Goal: Task Accomplishment & Management: Manage account settings

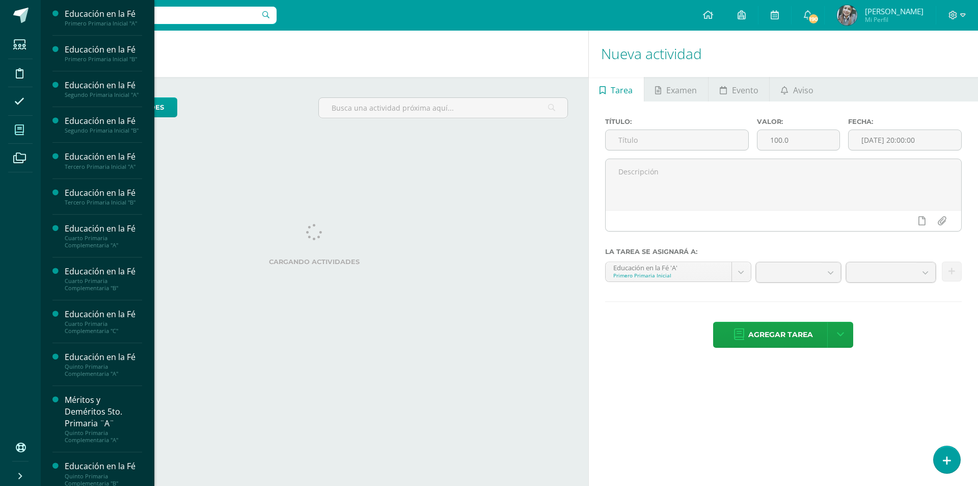
click at [18, 127] on icon at bounding box center [19, 130] width 9 height 10
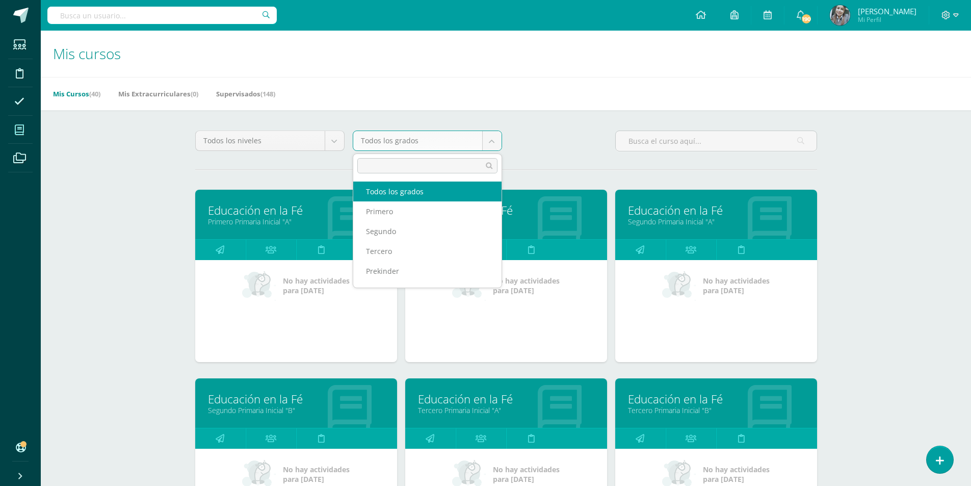
click at [493, 144] on body "Estudiantes Disciplina Asistencia Mis cursos Archivos Soporte Ayuda Reportar un…" at bounding box center [485, 409] width 971 height 819
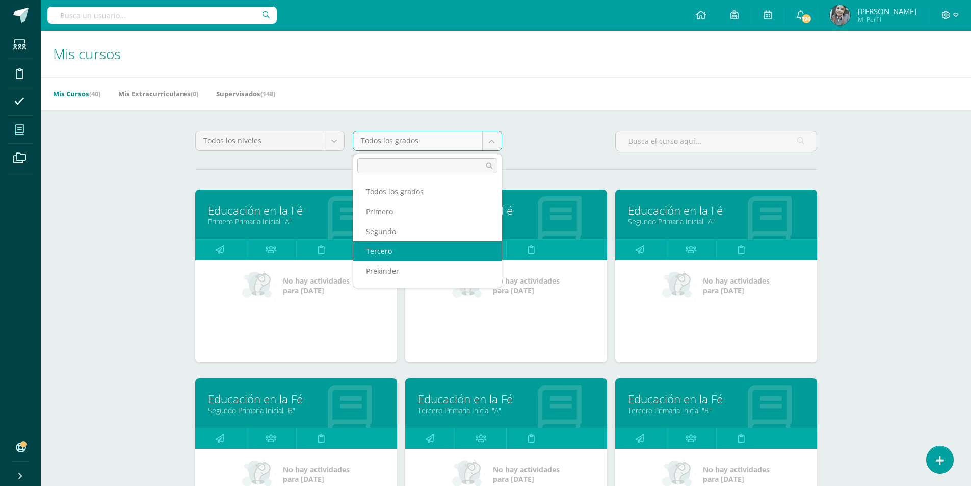
select select "12"
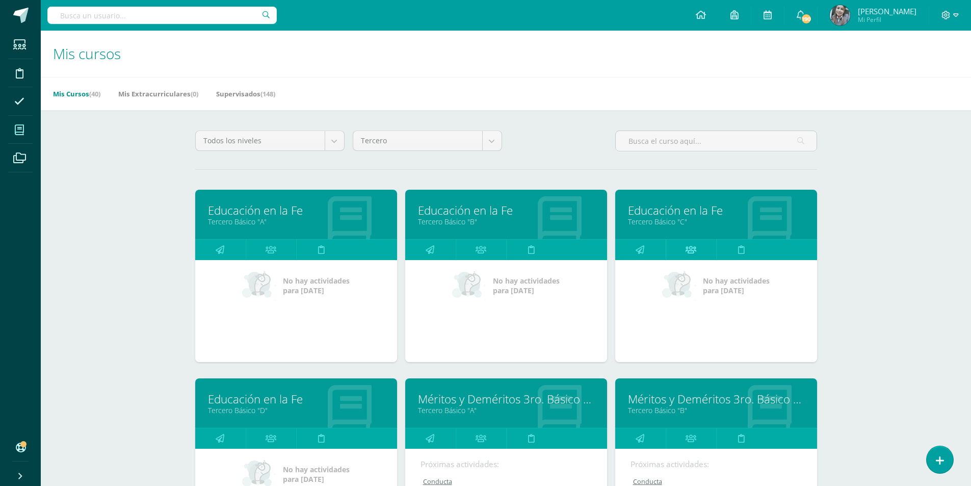
click at [682, 249] on link at bounding box center [691, 250] width 50 height 20
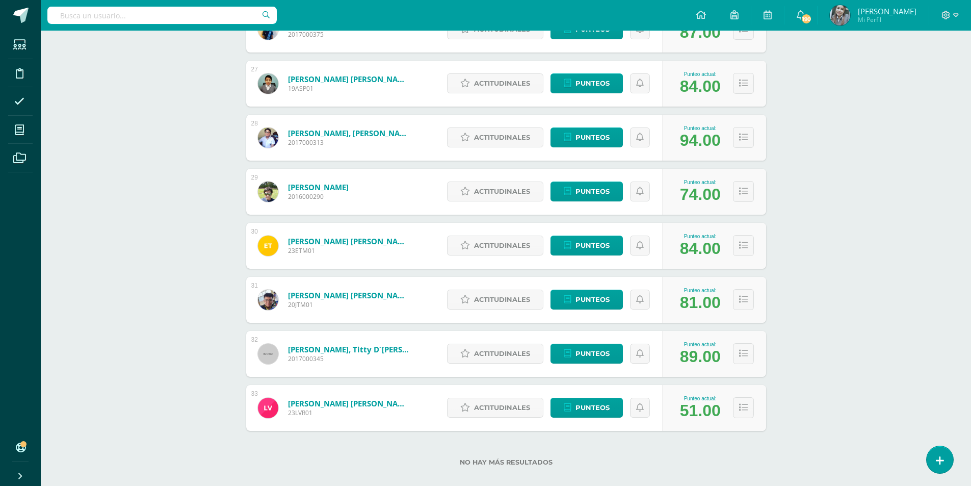
scroll to position [1578, 0]
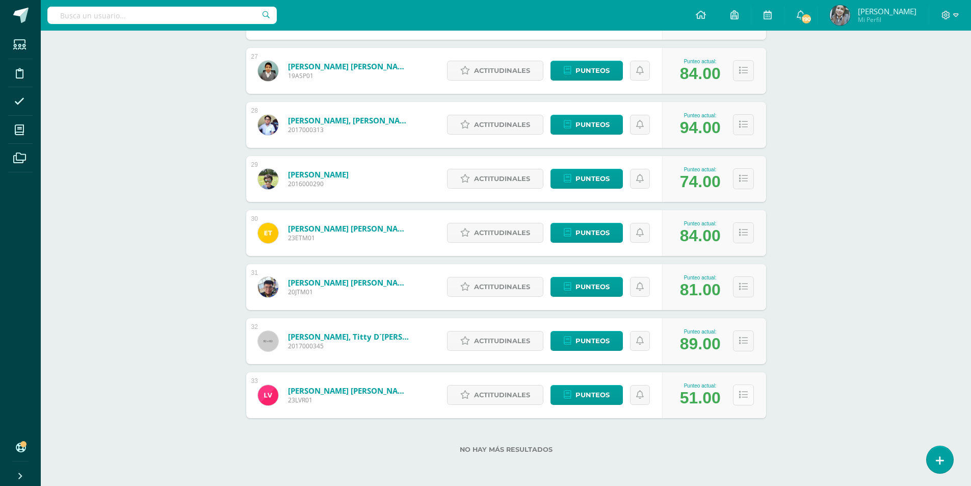
click at [747, 391] on icon at bounding box center [743, 394] width 9 height 9
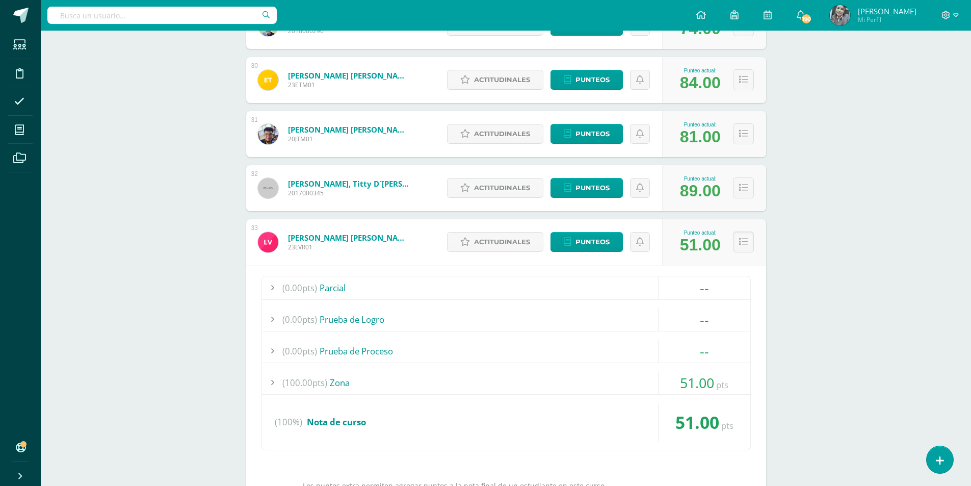
scroll to position [1680, 0]
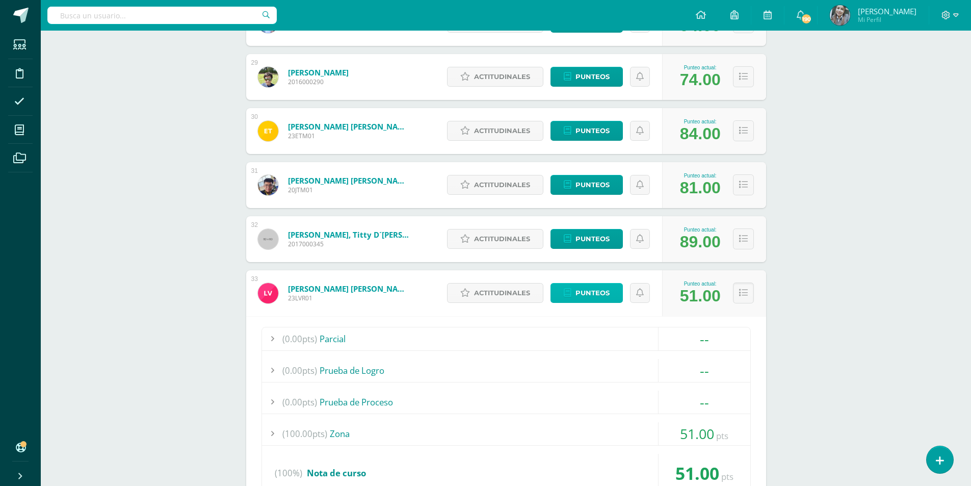
click at [579, 292] on span "Punteos" at bounding box center [592, 292] width 34 height 19
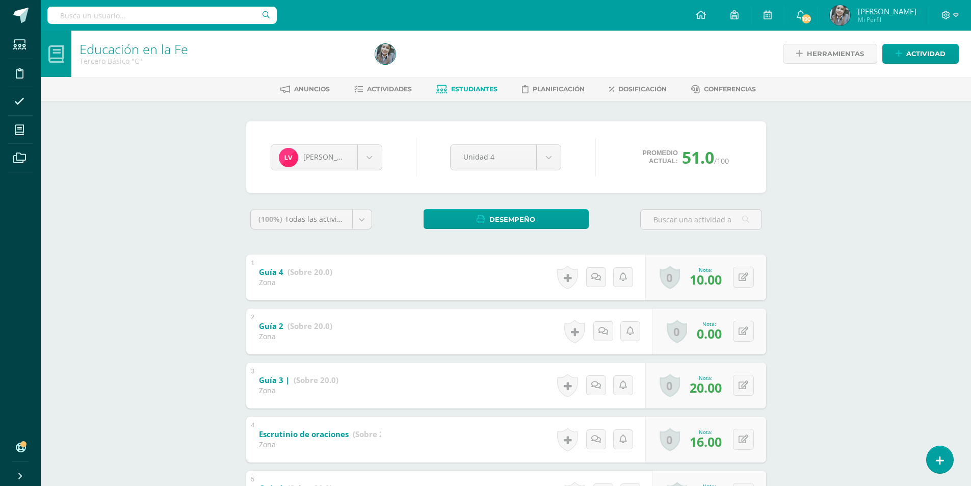
scroll to position [98, 0]
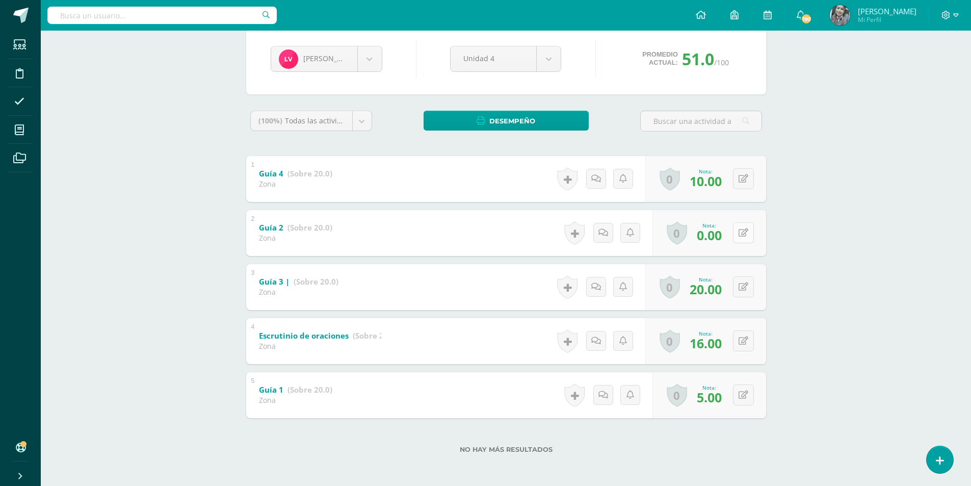
click at [745, 235] on icon at bounding box center [743, 232] width 10 height 9
type input "19"
click at [723, 236] on icon at bounding box center [723, 236] width 9 height 9
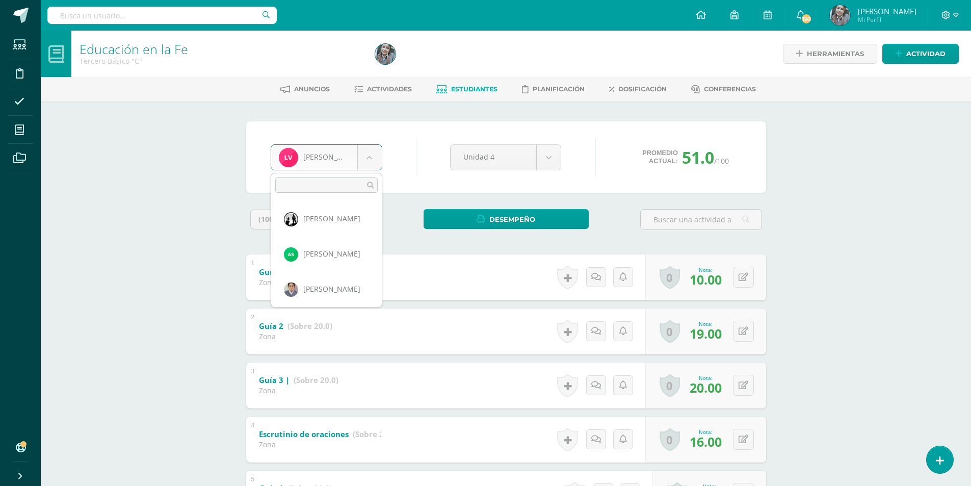
click at [374, 152] on body "Estudiantes Disciplina Asistencia Mis cursos Archivos Soporte Ayuda Reportar un…" at bounding box center [485, 292] width 971 height 584
click at [457, 87] on body "Estudiantes Disciplina Asistencia Mis cursos Archivos Soporte Ayuda Reportar un…" at bounding box center [485, 292] width 971 height 584
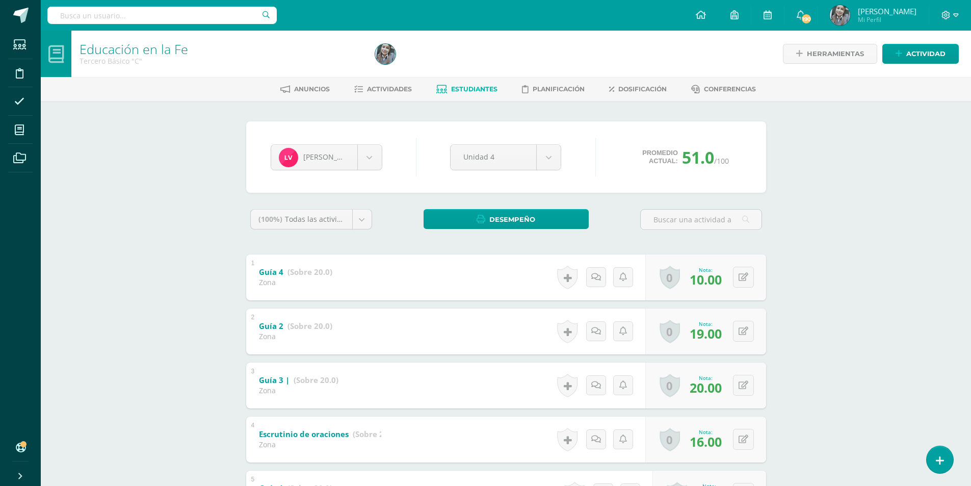
click at [468, 89] on span "Estudiantes" at bounding box center [474, 89] width 46 height 8
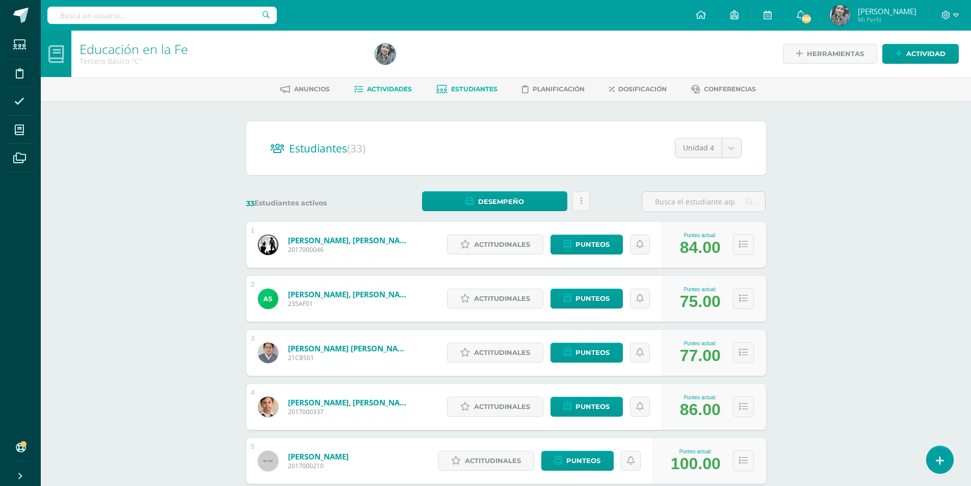
click at [392, 88] on span "Actividades" at bounding box center [389, 89] width 45 height 8
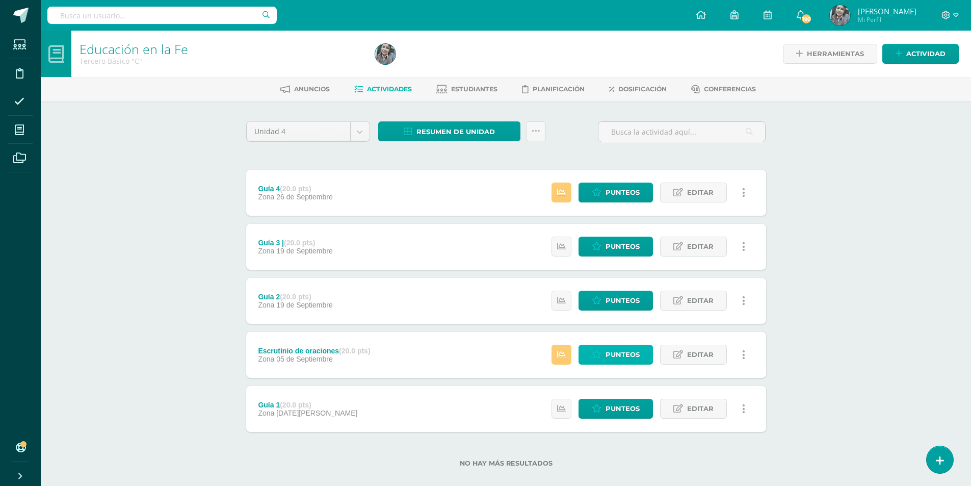
click at [625, 347] on span "Punteos" at bounding box center [622, 354] width 34 height 19
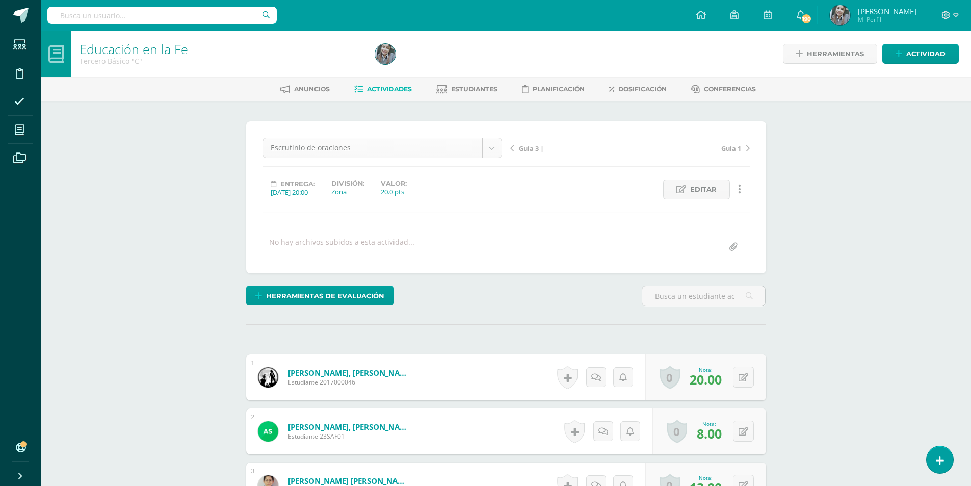
click at [381, 88] on span "Actividades" at bounding box center [389, 89] width 45 height 8
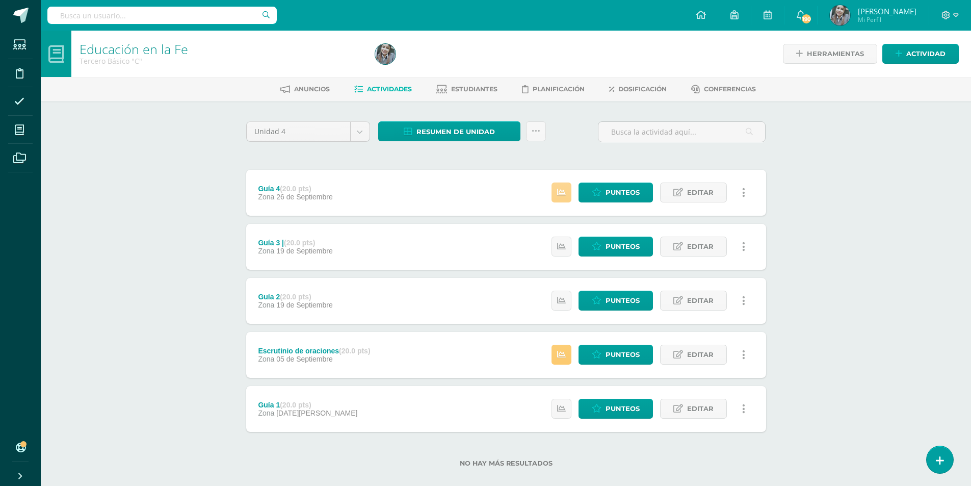
click at [559, 195] on icon at bounding box center [561, 192] width 9 height 9
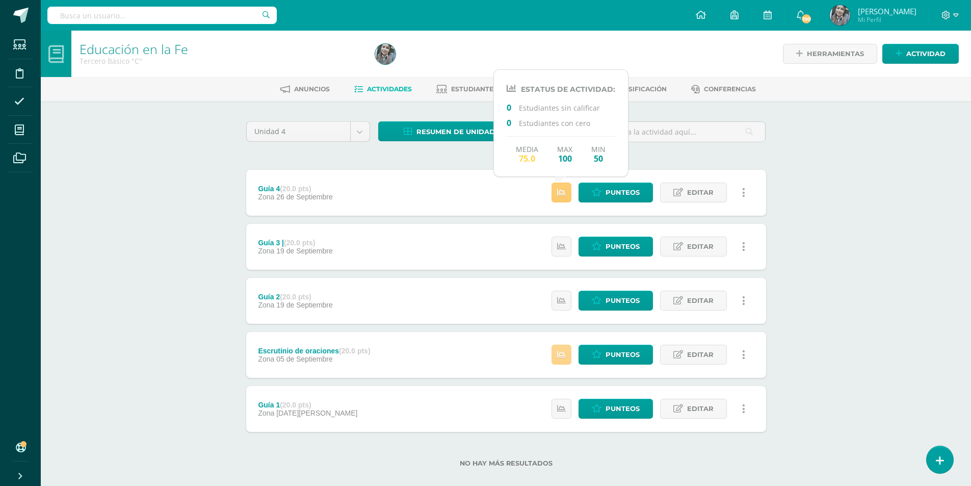
click at [561, 358] on icon at bounding box center [561, 354] width 9 height 9
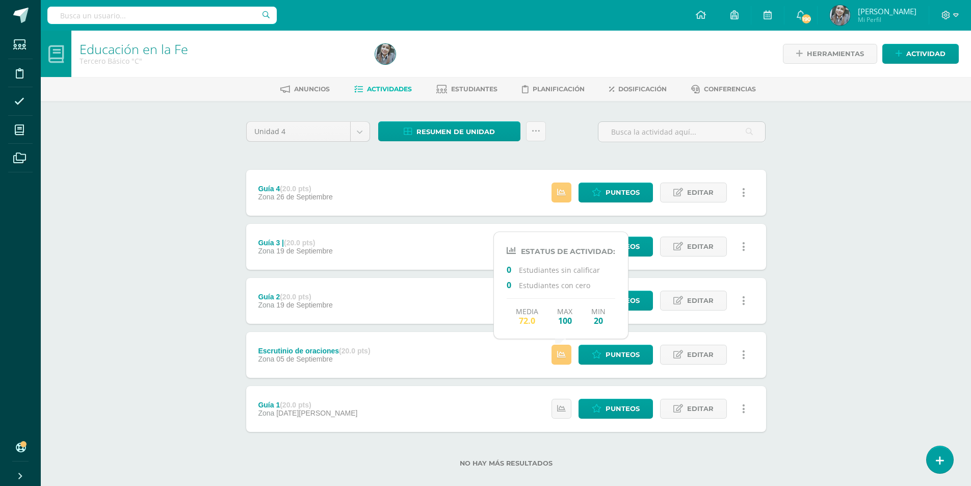
click at [930, 300] on div "Educación en la Fe Tercero Básico "C" Herramientas Detalle de asistencias Activ…" at bounding box center [506, 265] width 930 height 469
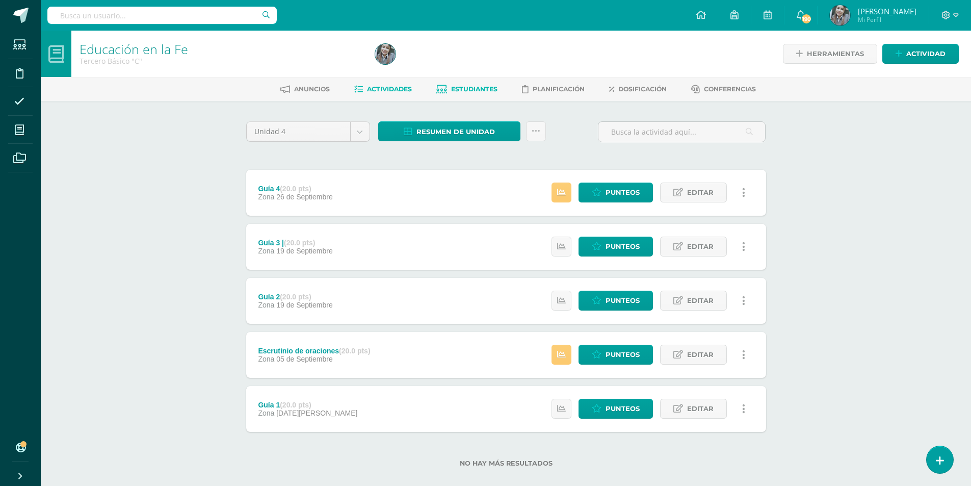
click at [481, 84] on link "Estudiantes" at bounding box center [466, 89] width 61 height 16
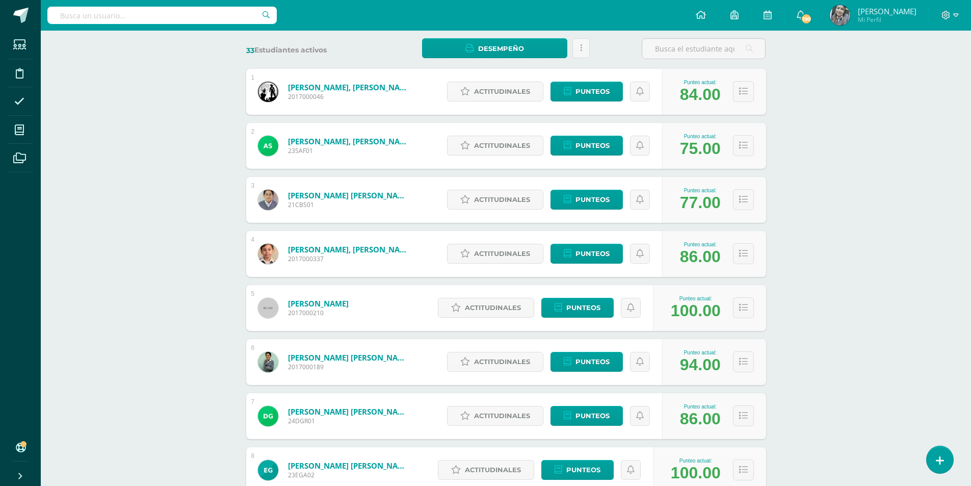
scroll to position [255, 0]
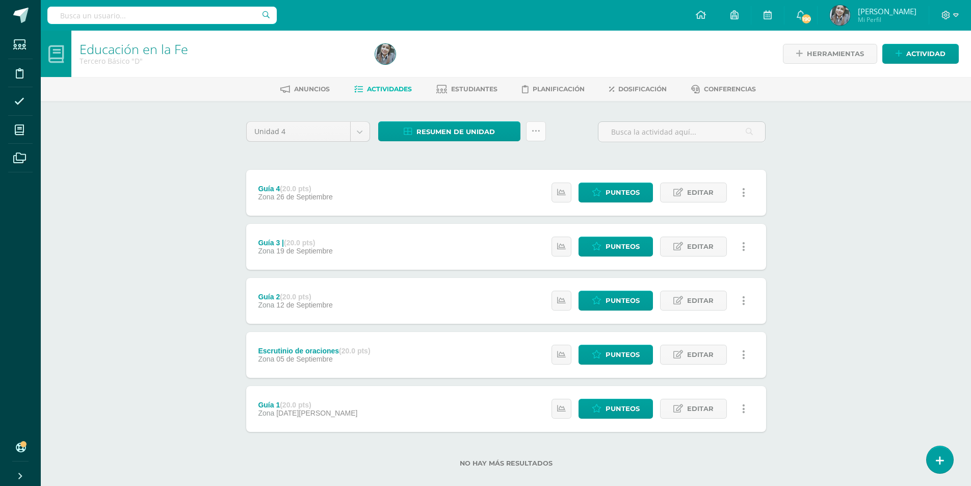
click at [535, 130] on icon at bounding box center [536, 131] width 9 height 9
click at [406, 167] on div "Unidad 4 Unidad 1 Unidad 2 Unidad 3 Unidad 4 Resumen de unidad Descargar como H…" at bounding box center [506, 300] width 528 height 358
click at [559, 190] on icon at bounding box center [561, 192] width 9 height 9
click at [560, 249] on icon at bounding box center [561, 246] width 9 height 9
click at [559, 300] on icon at bounding box center [561, 300] width 9 height 9
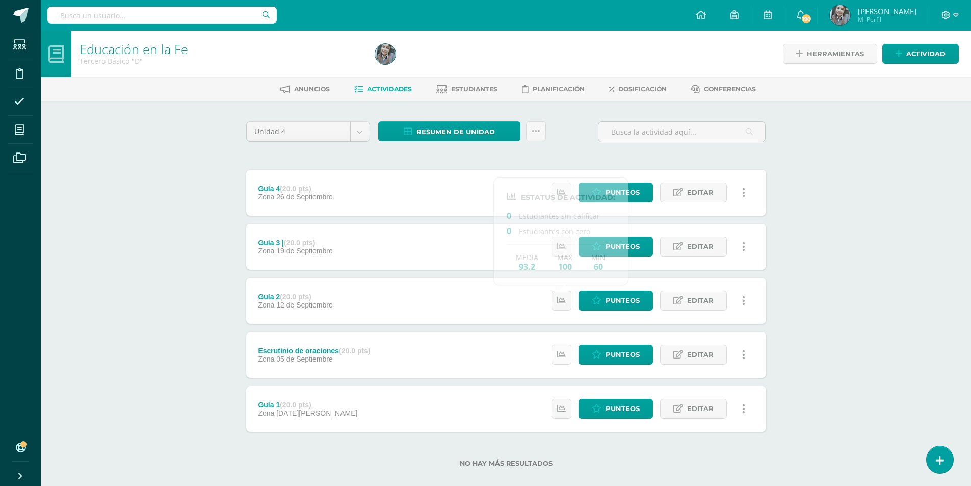
click at [561, 358] on icon at bounding box center [561, 354] width 9 height 9
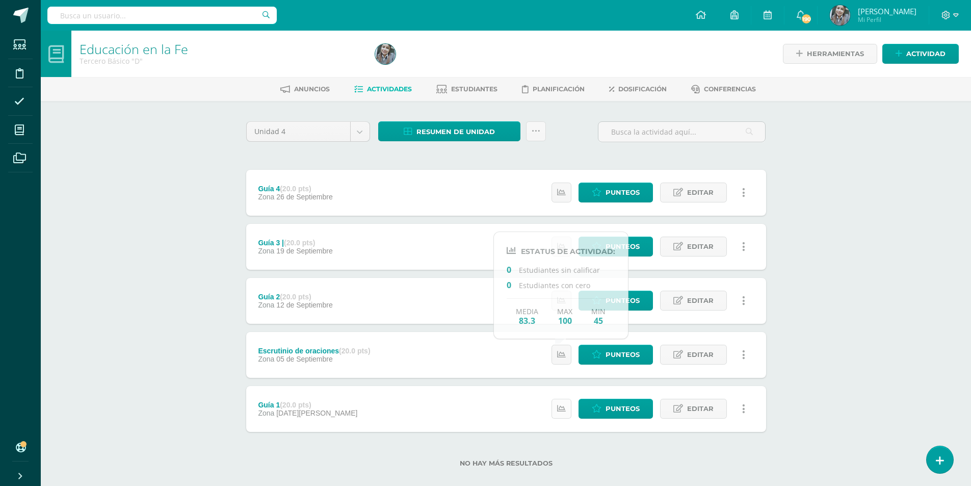
click at [559, 401] on link at bounding box center [561, 409] width 20 height 20
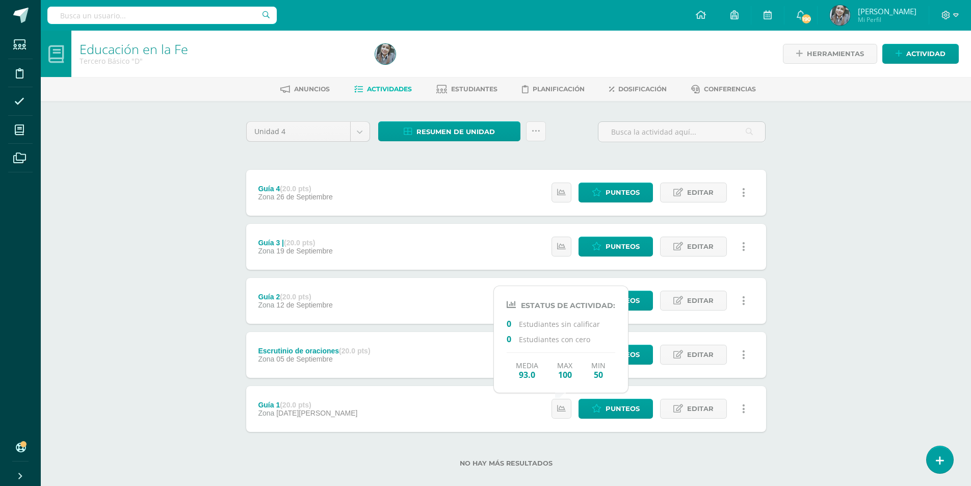
click at [888, 268] on div "Educación en la [PERSON_NAME] Básico "D" Herramientas Detalle de asistencias Ac…" at bounding box center [506, 265] width 930 height 469
